Goal: Find specific page/section: Find specific page/section

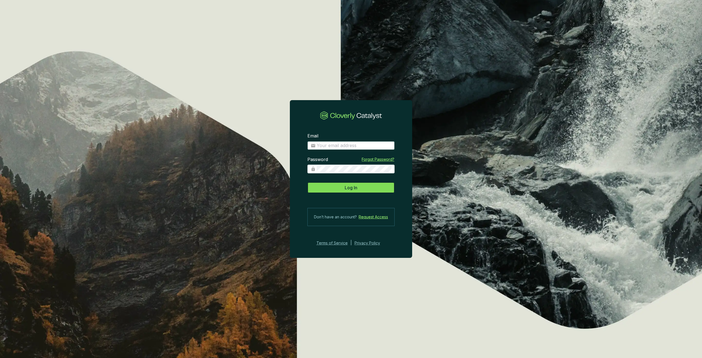
type input "[PERSON_NAME][EMAIL_ADDRESS][PERSON_NAME][DOMAIN_NAME]"
click at [351, 191] on span "Log In" at bounding box center [351, 187] width 13 height 7
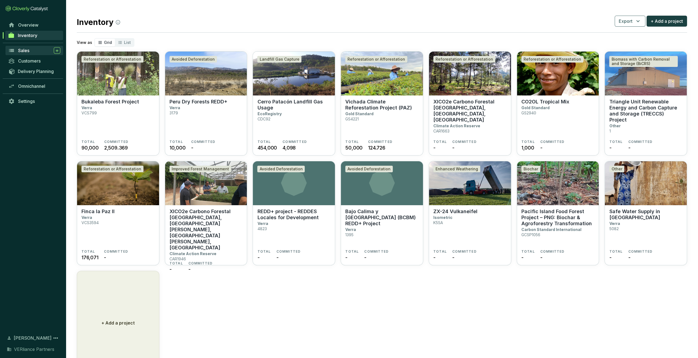
click at [21, 46] on link "Sales" at bounding box center [34, 50] width 58 height 9
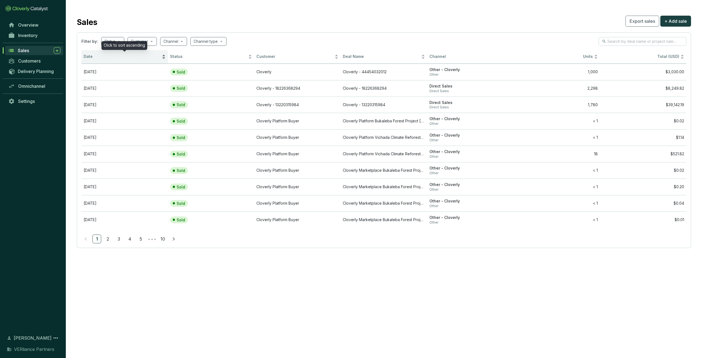
click at [103, 60] on div "Date" at bounding box center [125, 57] width 82 height 7
click at [106, 57] on span "Date" at bounding box center [122, 56] width 77 height 5
